Goal: Transaction & Acquisition: Purchase product/service

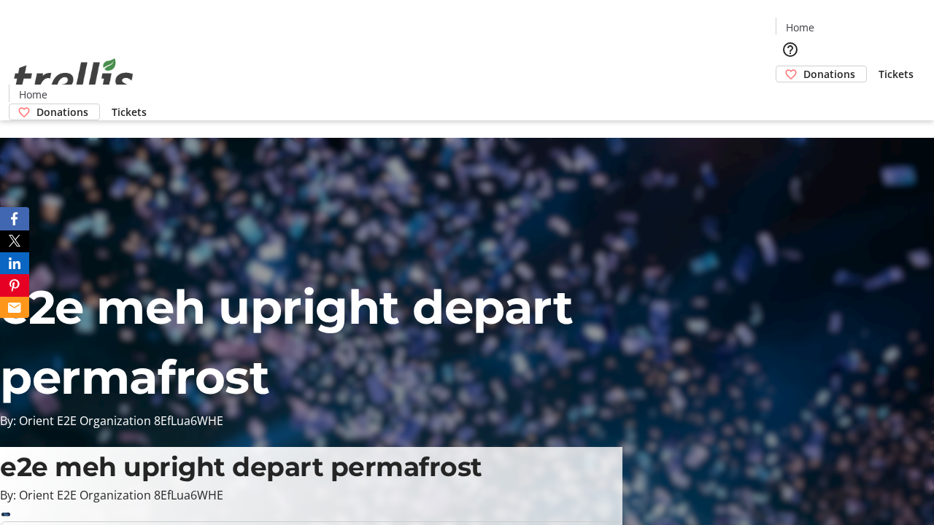
click at [804, 66] on span "Donations" at bounding box center [830, 73] width 52 height 15
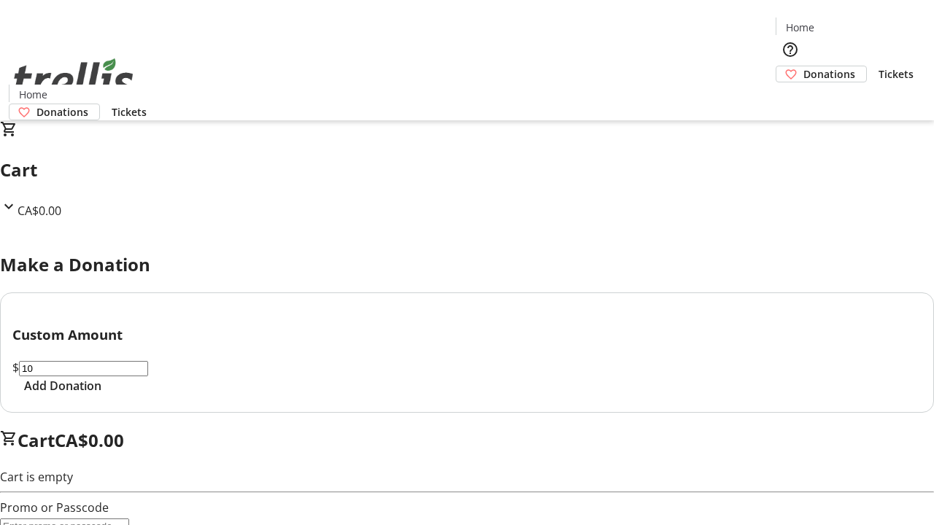
click at [101, 395] on span "Add Donation" at bounding box center [62, 386] width 77 height 18
select select "CA"
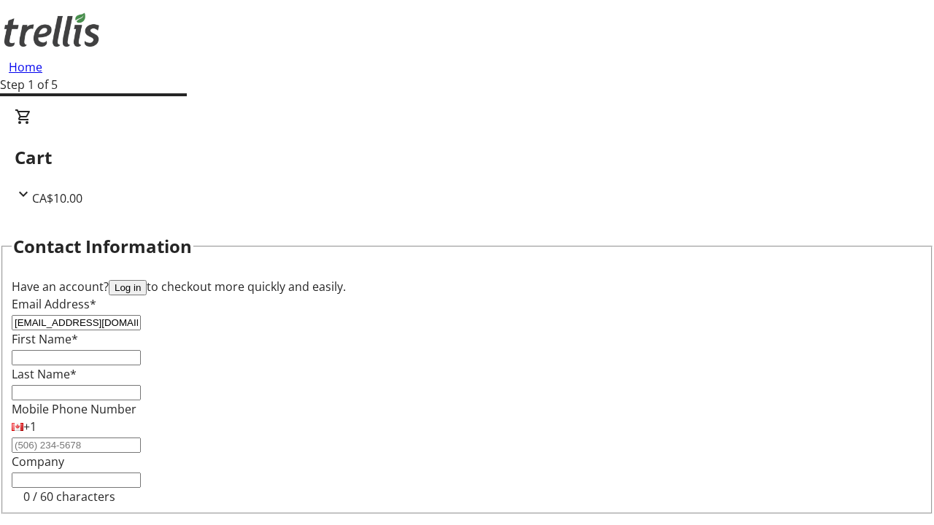
type input "[EMAIL_ADDRESS][DOMAIN_NAME]"
type input "Tad"
type input "[PERSON_NAME]"
type input "[STREET_ADDRESS][PERSON_NAME]"
type input "Kelowna"
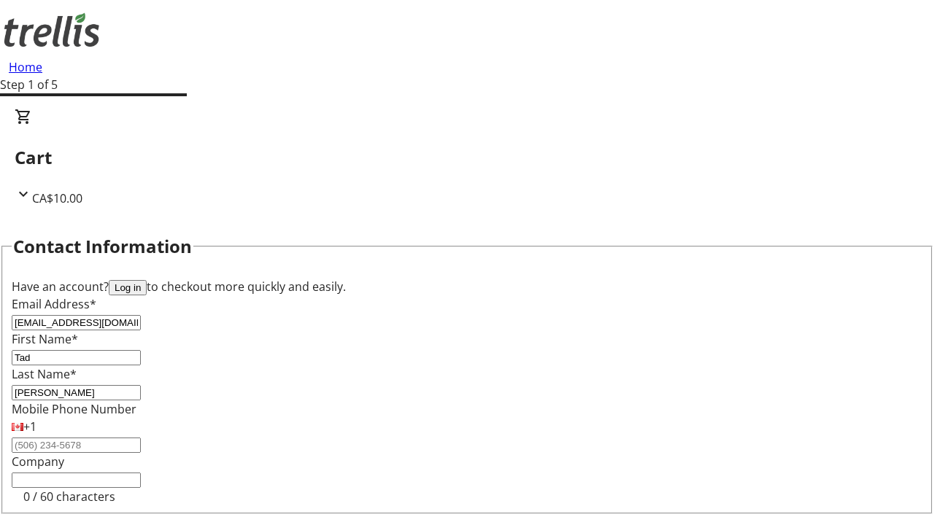
select select "BC"
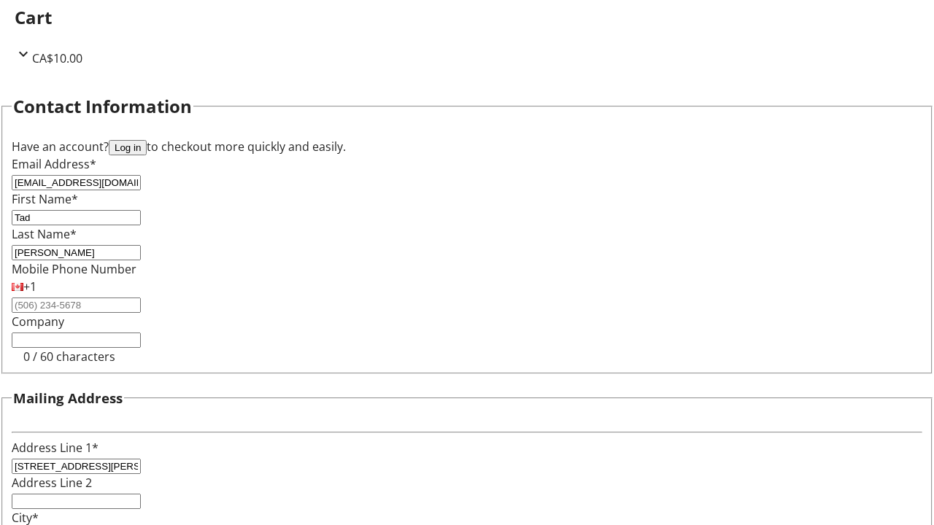
type input "Kelowna"
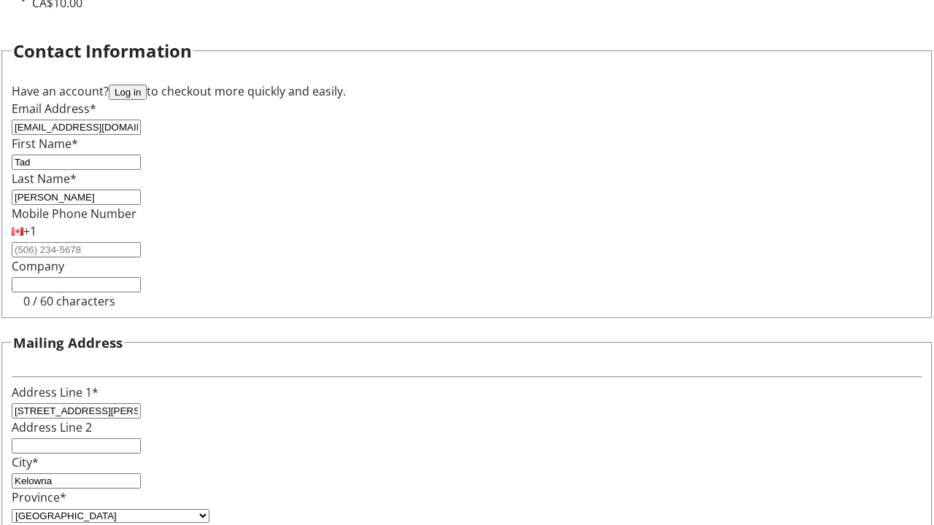
type input "V1Y 0C2"
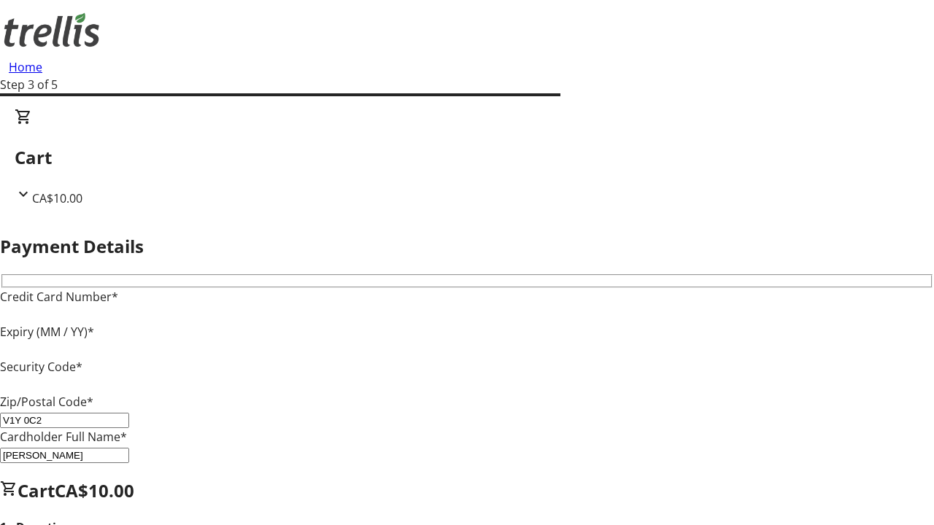
type input "V1Y 0C2"
